Goal: Information Seeking & Learning: Learn about a topic

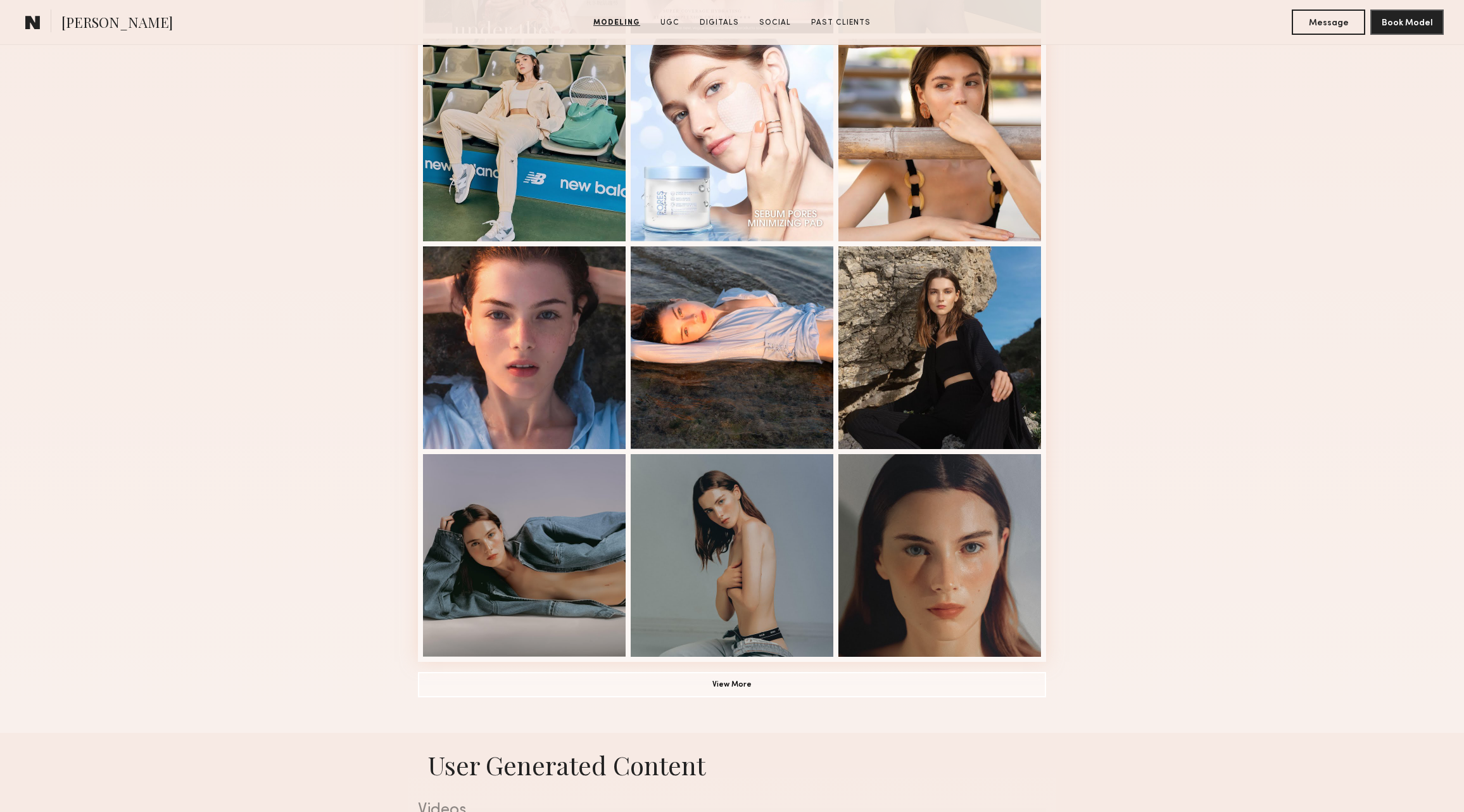
scroll to position [469, 0]
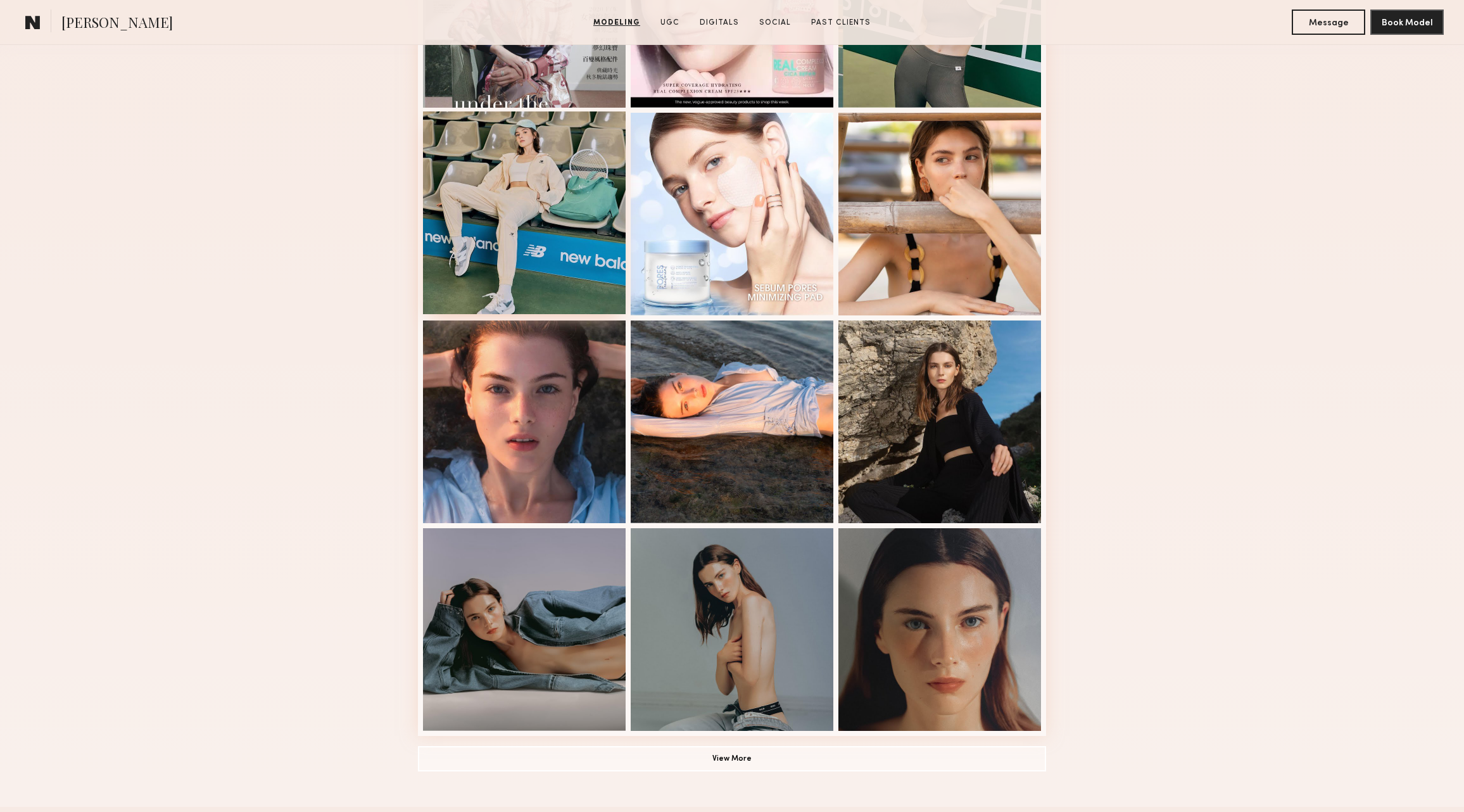
click at [543, 235] on div at bounding box center [524, 213] width 203 height 203
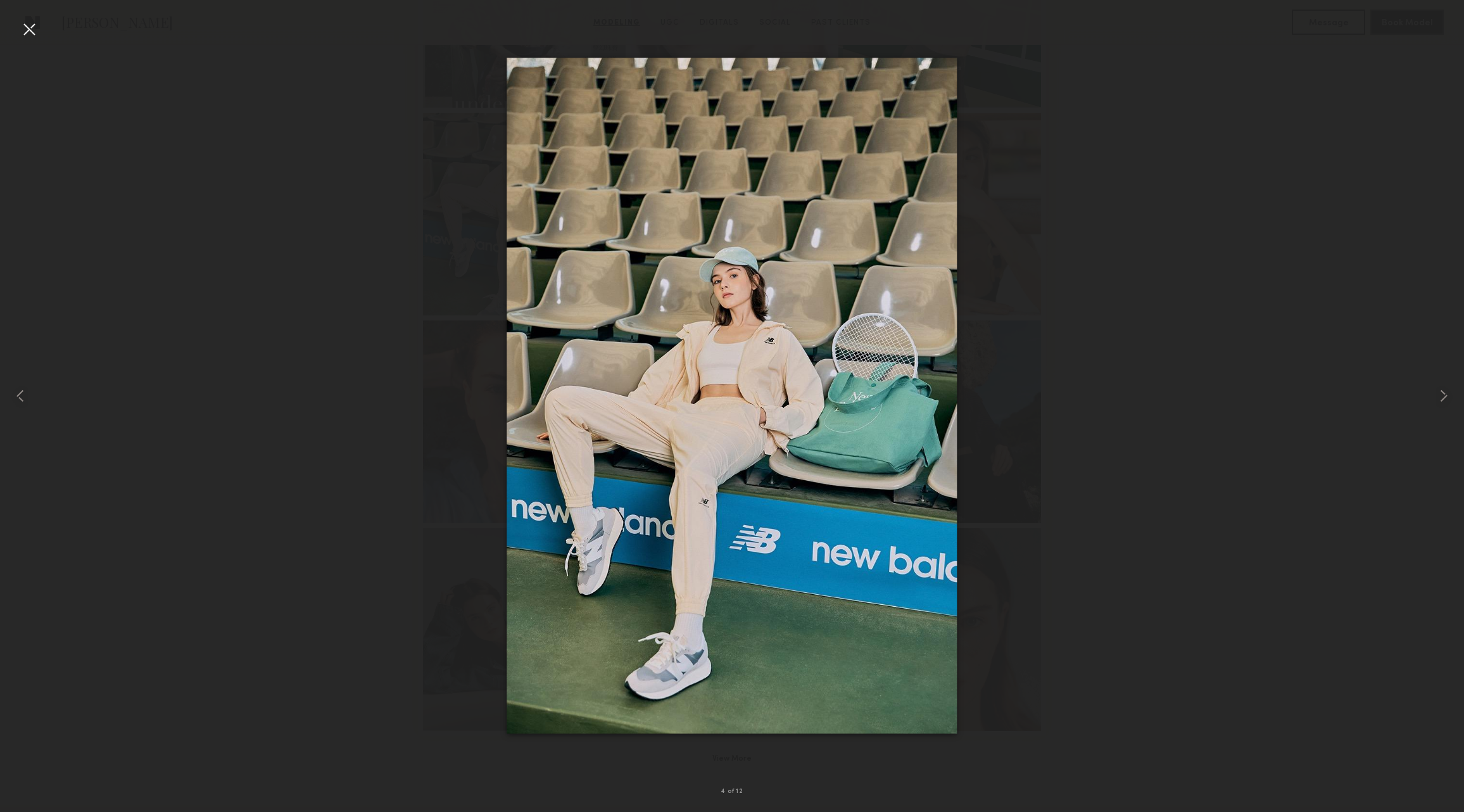
click at [1066, 158] on div at bounding box center [732, 396] width 1464 height 751
click at [15, 29] on div at bounding box center [29, 396] width 58 height 751
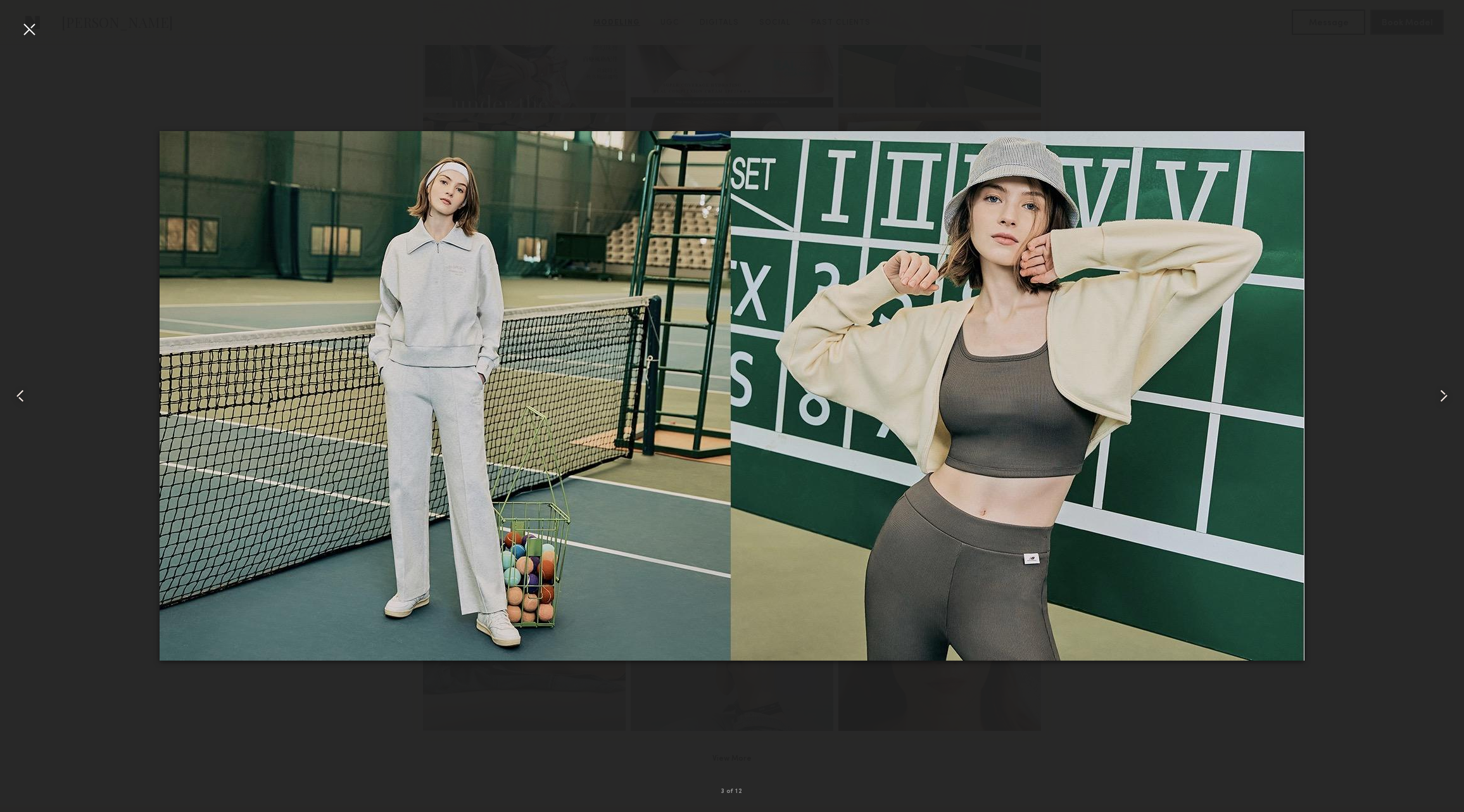
click at [1368, 109] on div at bounding box center [732, 396] width 1464 height 751
click at [1439, 382] on div at bounding box center [1435, 396] width 58 height 751
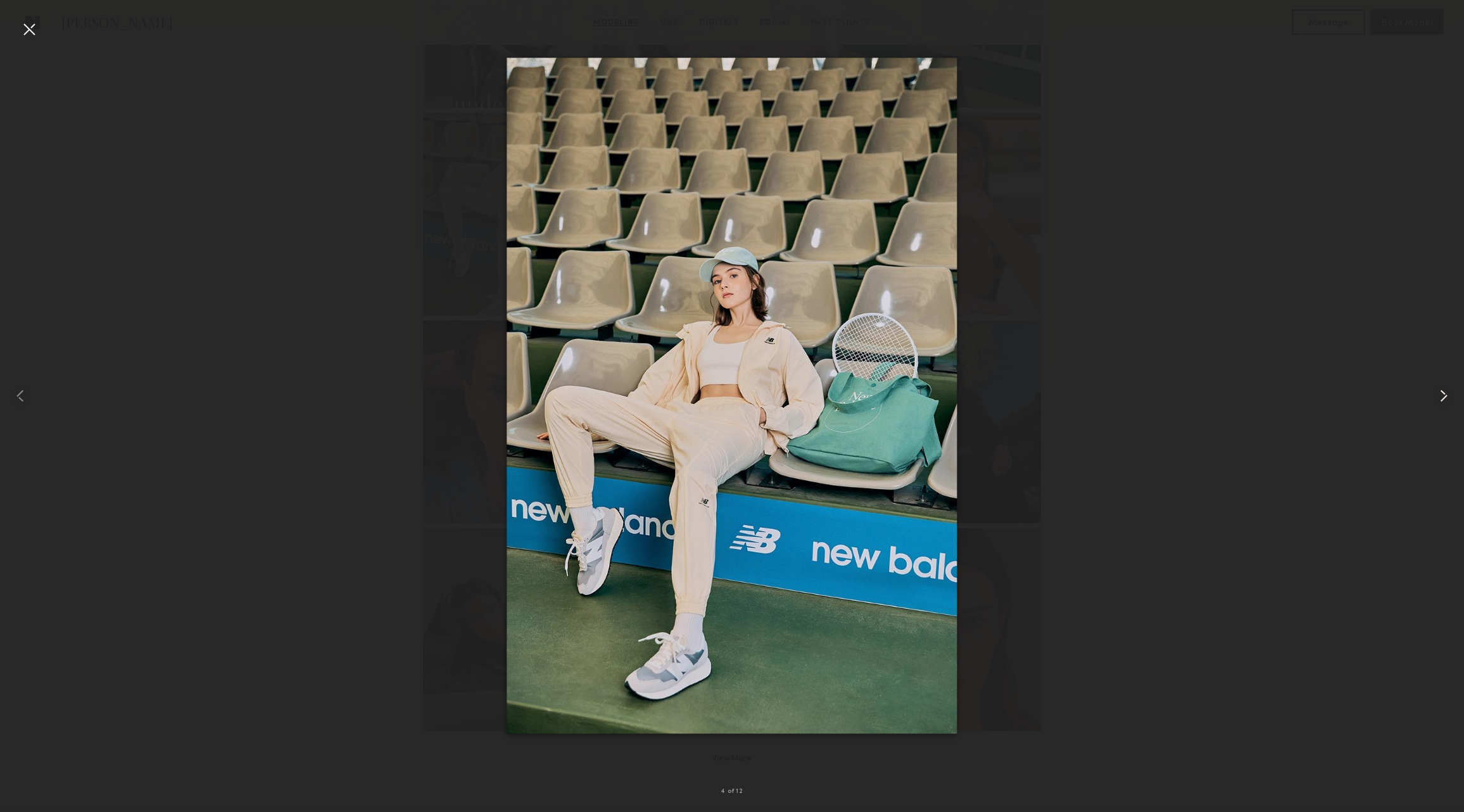
click at [1438, 382] on div at bounding box center [1435, 396] width 58 height 751
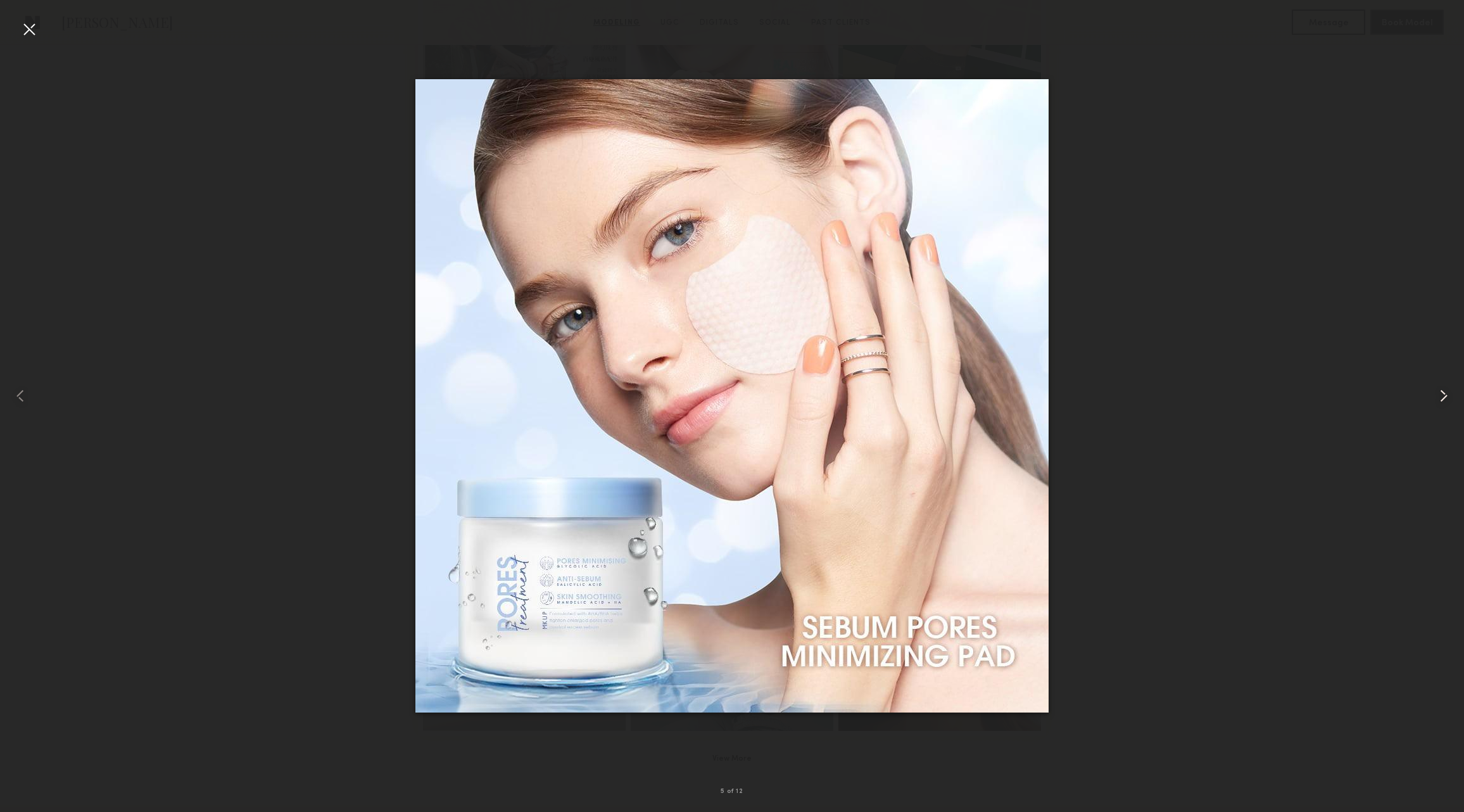
click at [1438, 381] on div at bounding box center [1435, 396] width 58 height 751
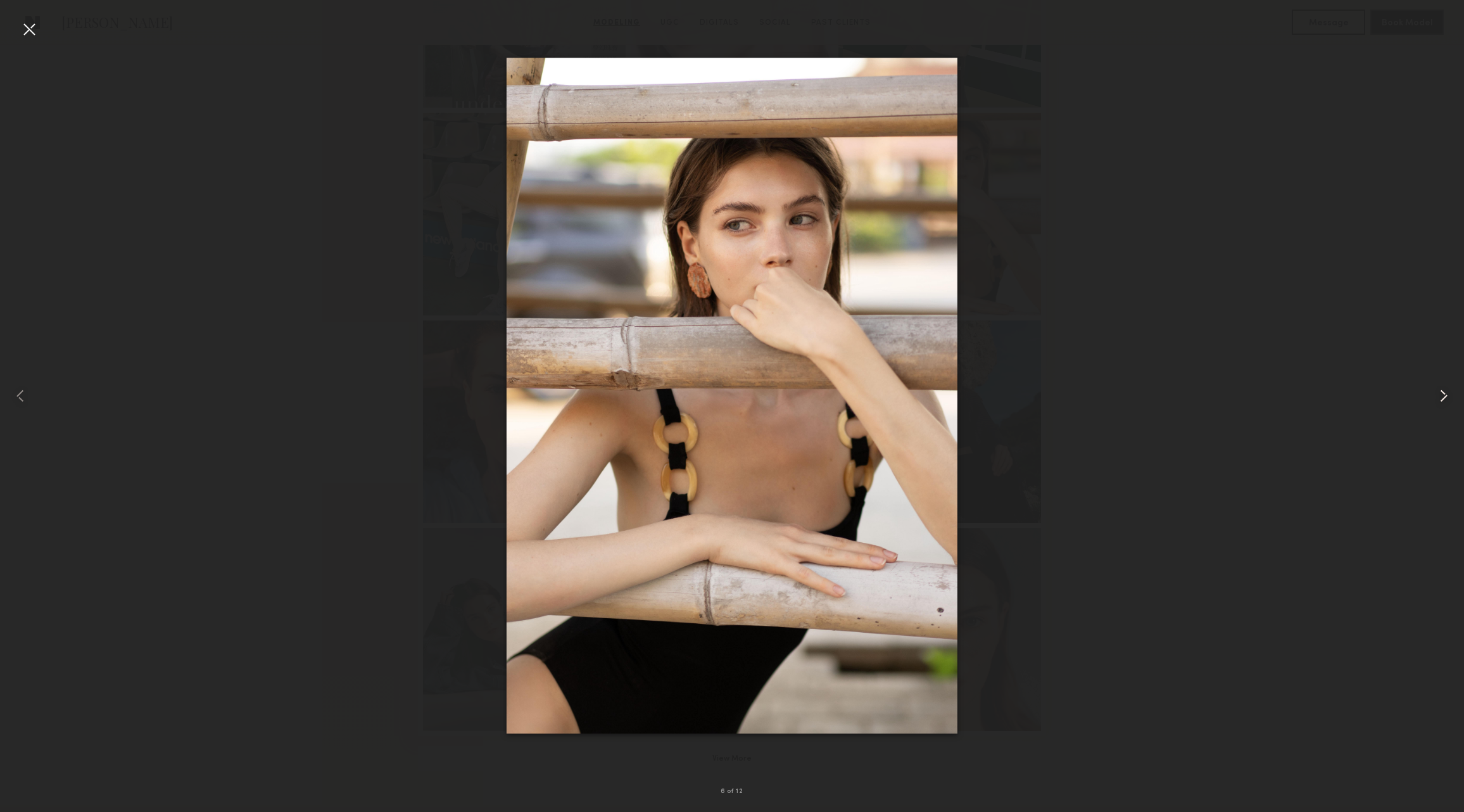
click at [1438, 381] on div at bounding box center [1435, 396] width 58 height 751
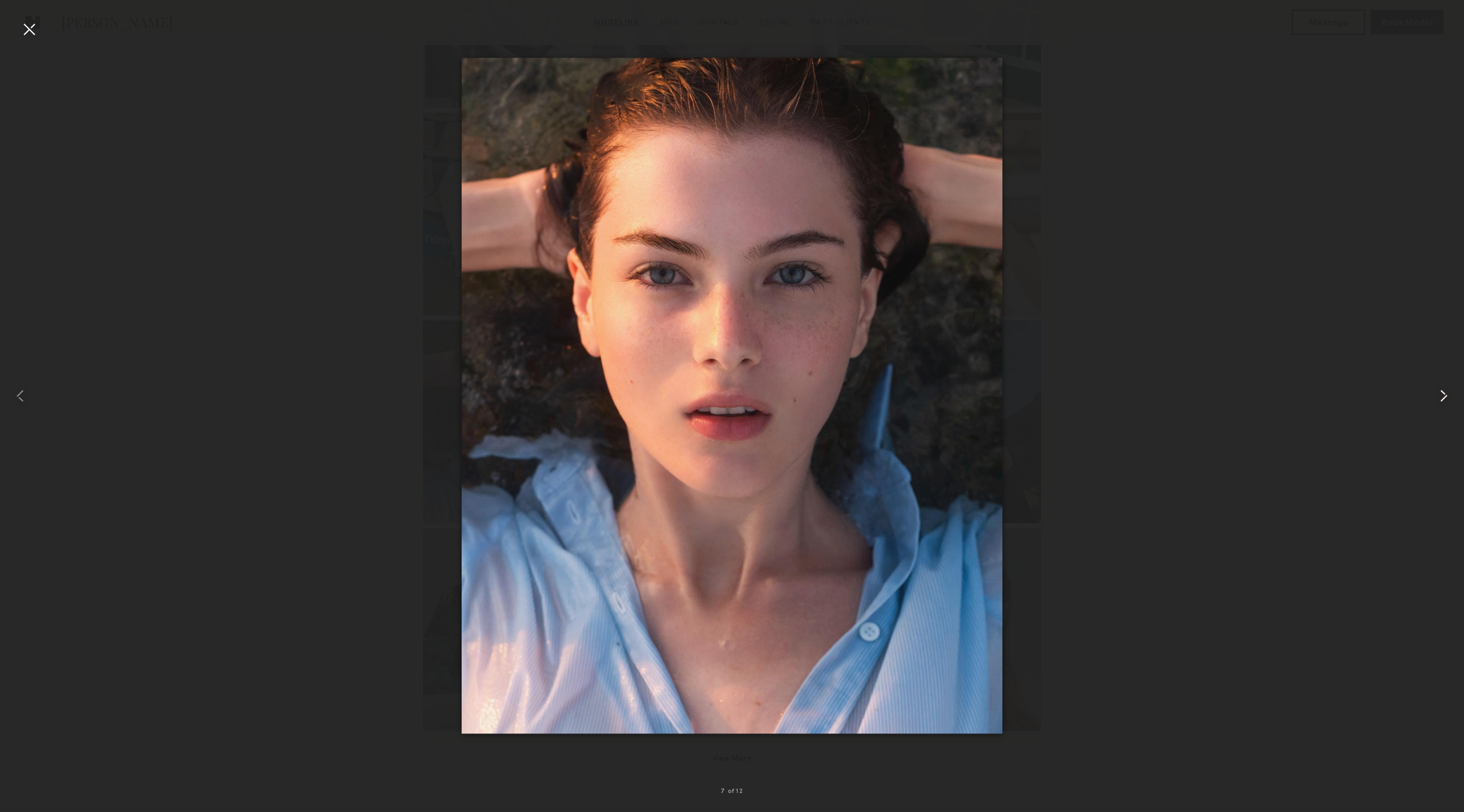
click at [1438, 381] on div at bounding box center [1435, 396] width 58 height 751
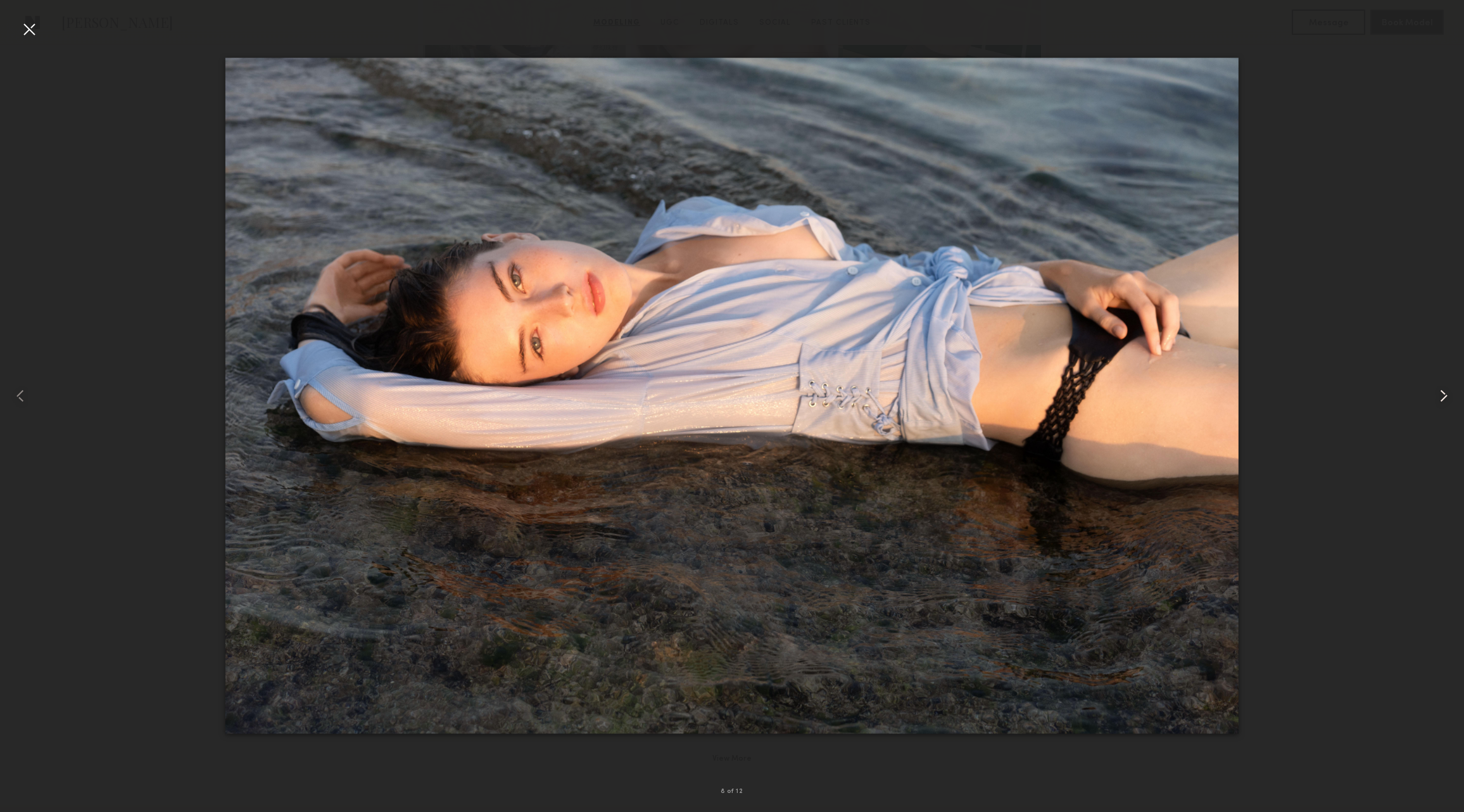
click at [1438, 381] on div at bounding box center [1435, 396] width 58 height 751
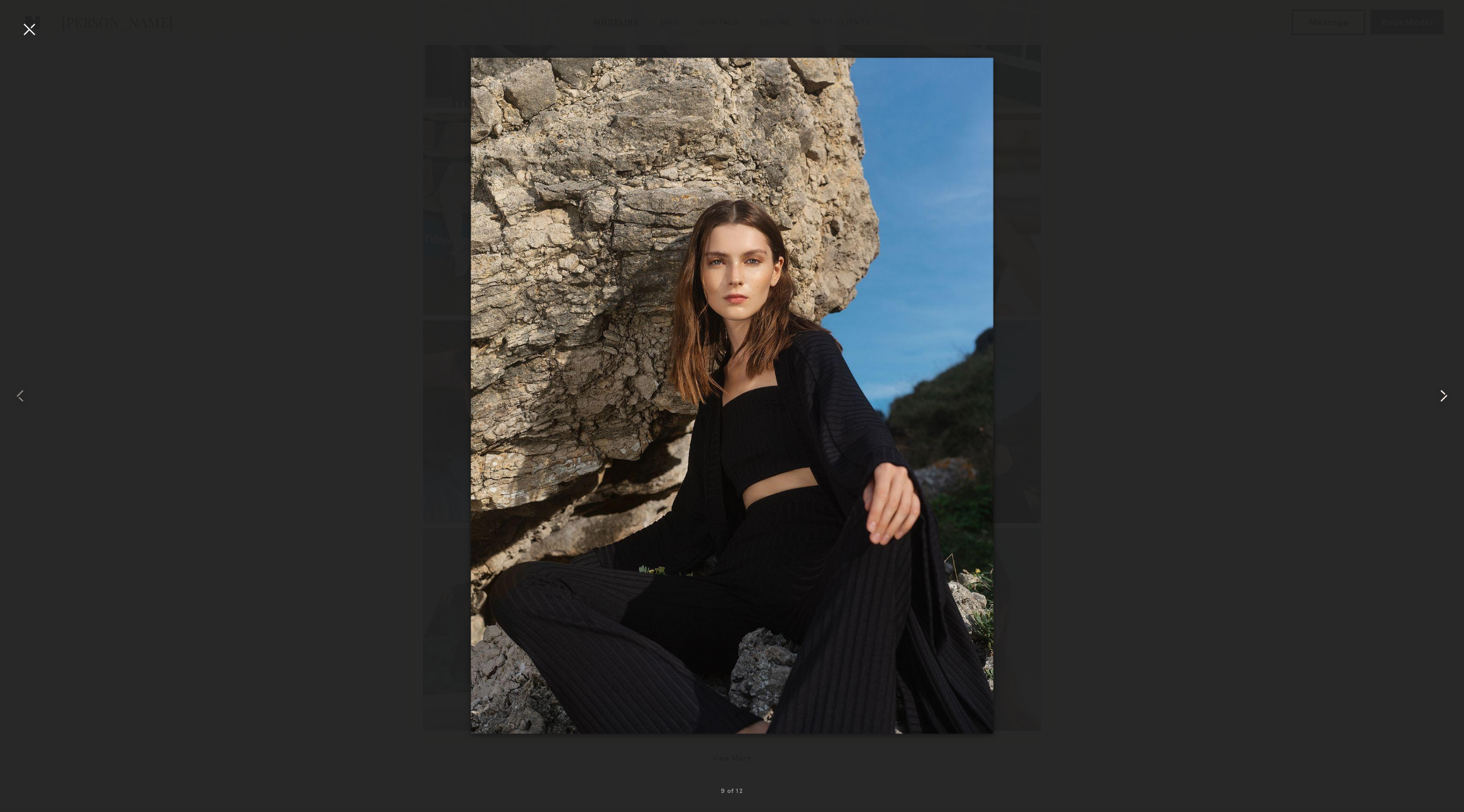
click at [1438, 381] on div at bounding box center [1435, 396] width 58 height 751
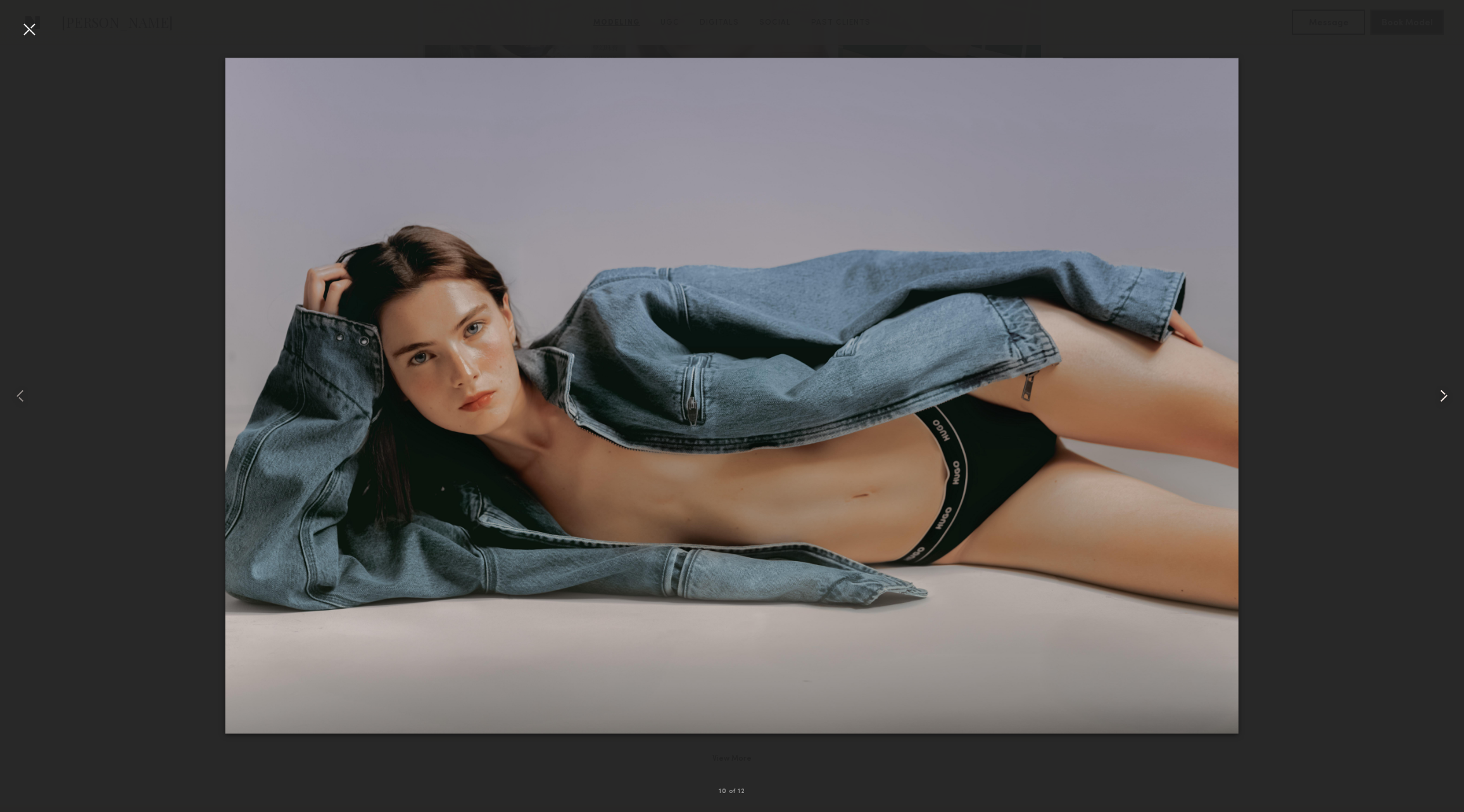
click at [1438, 381] on div at bounding box center [1435, 396] width 58 height 751
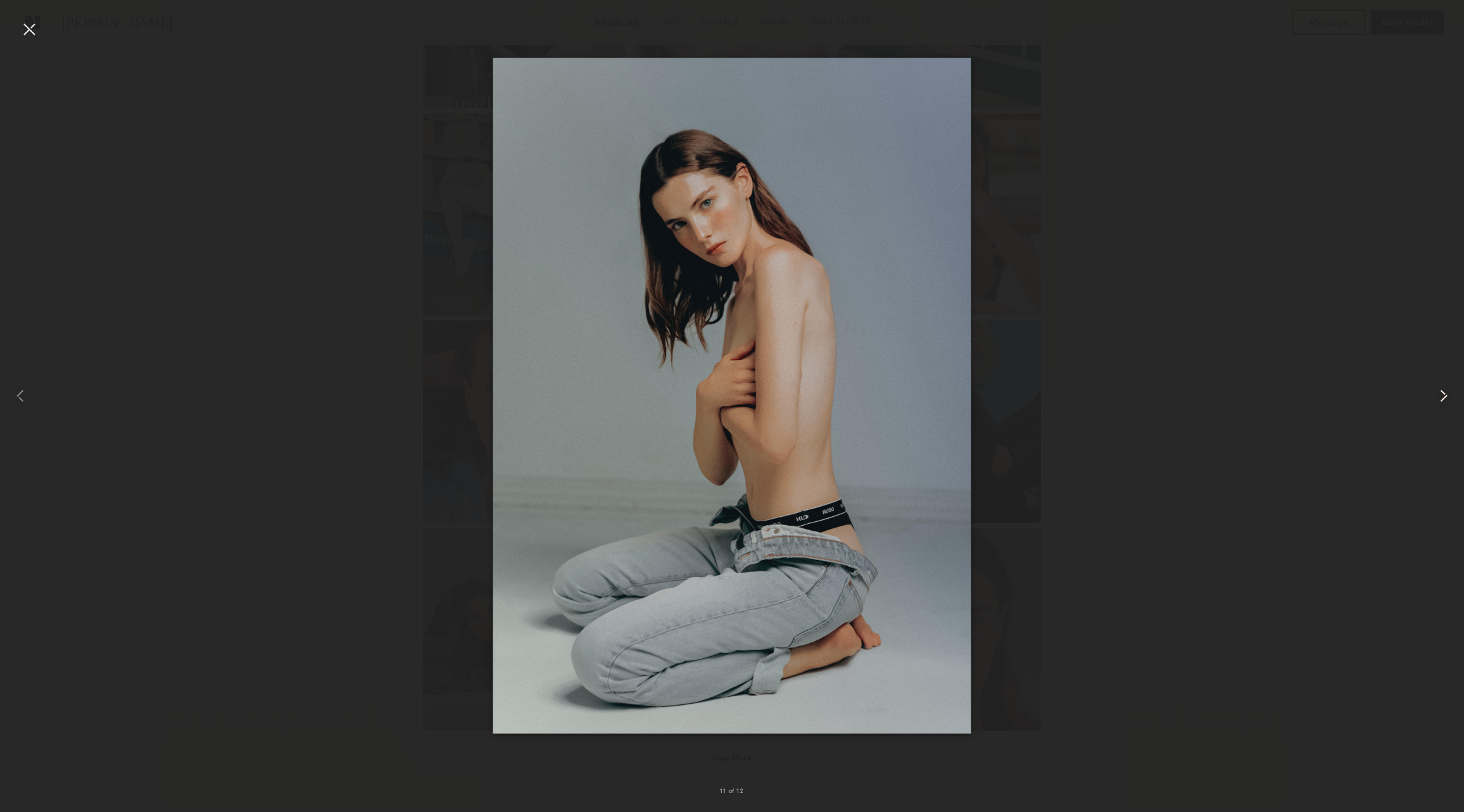
click at [1438, 381] on div at bounding box center [1435, 396] width 58 height 751
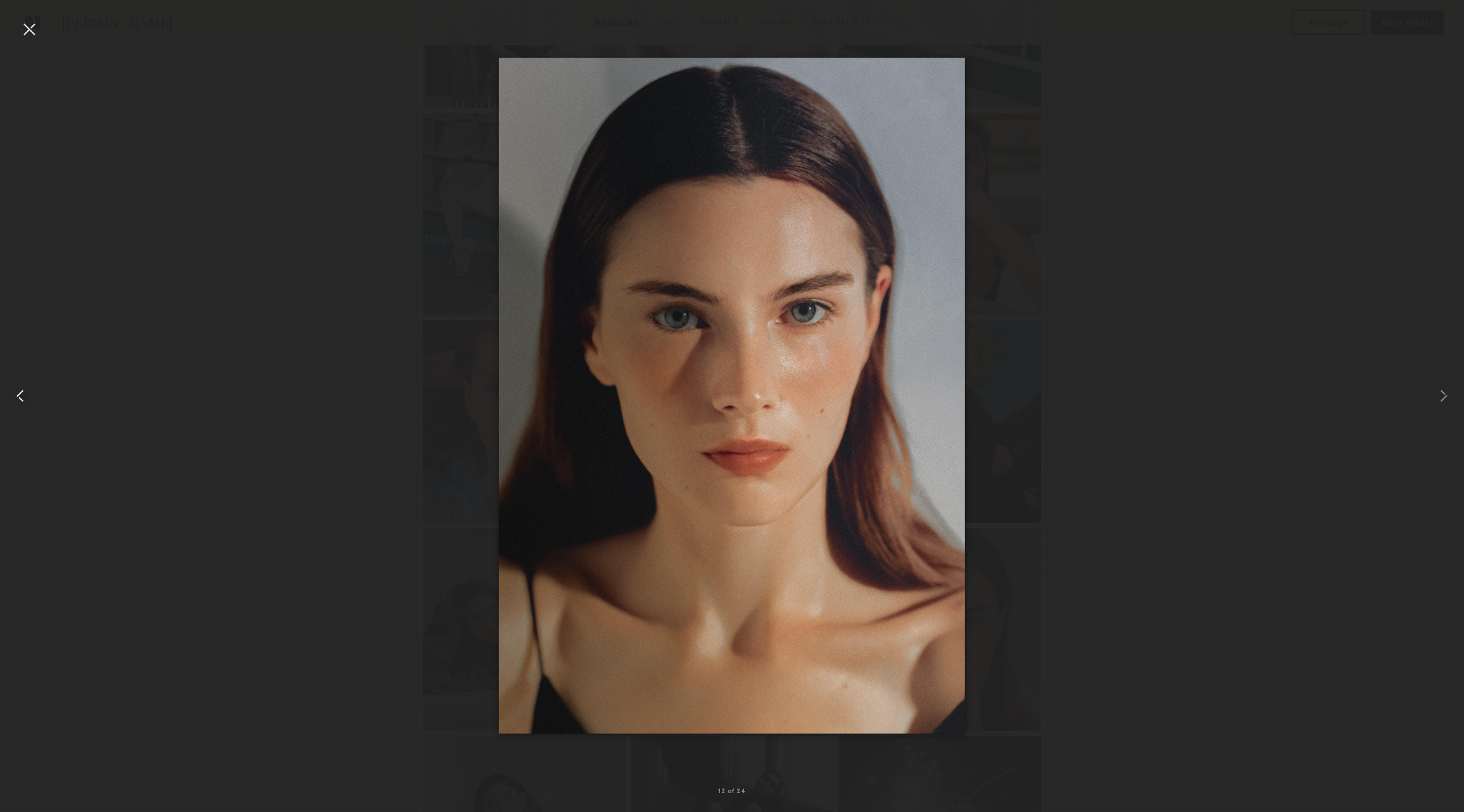
drag, startPoint x: 19, startPoint y: 388, endPoint x: 39, endPoint y: 386, distance: 20.1
click at [19, 388] on common-icon at bounding box center [20, 396] width 20 height 20
